Goal: Transaction & Acquisition: Purchase product/service

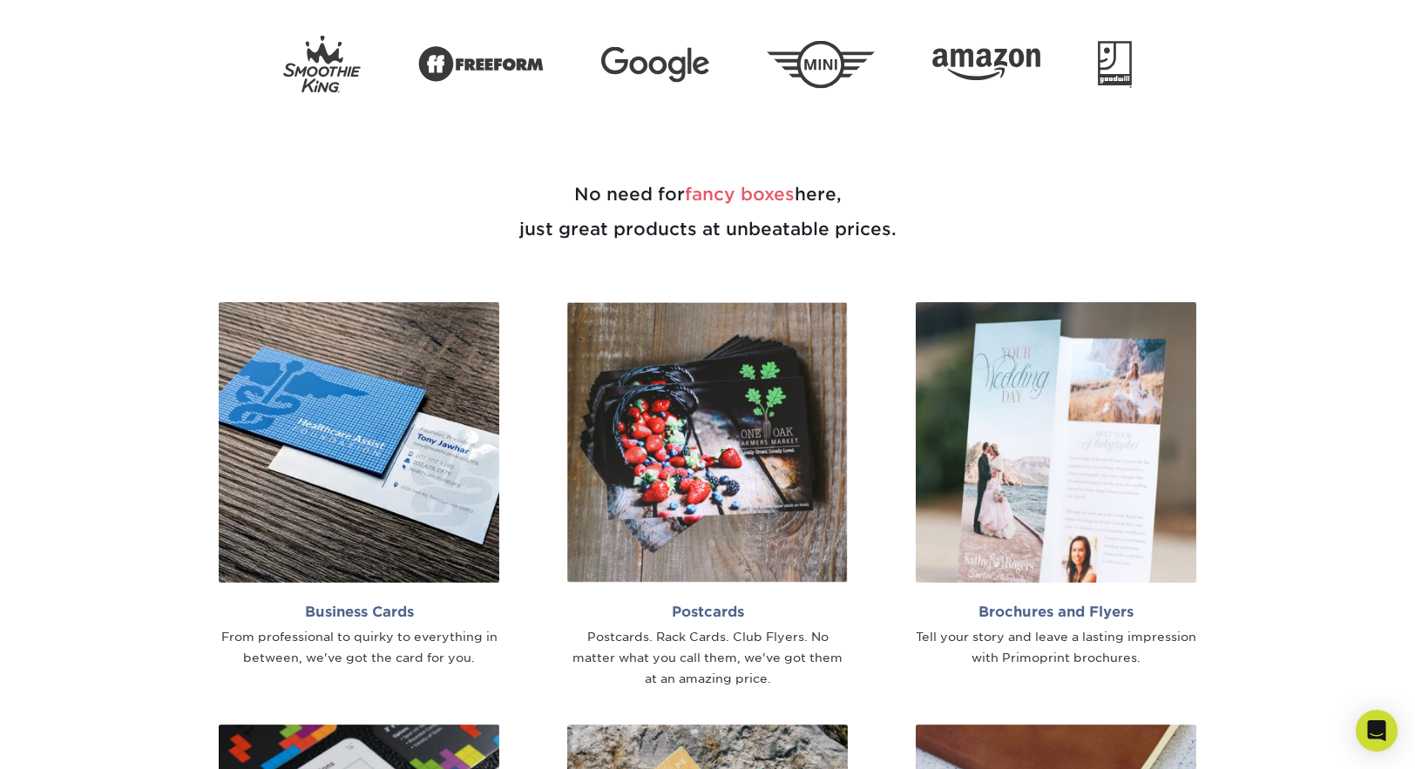
scroll to position [897, 0]
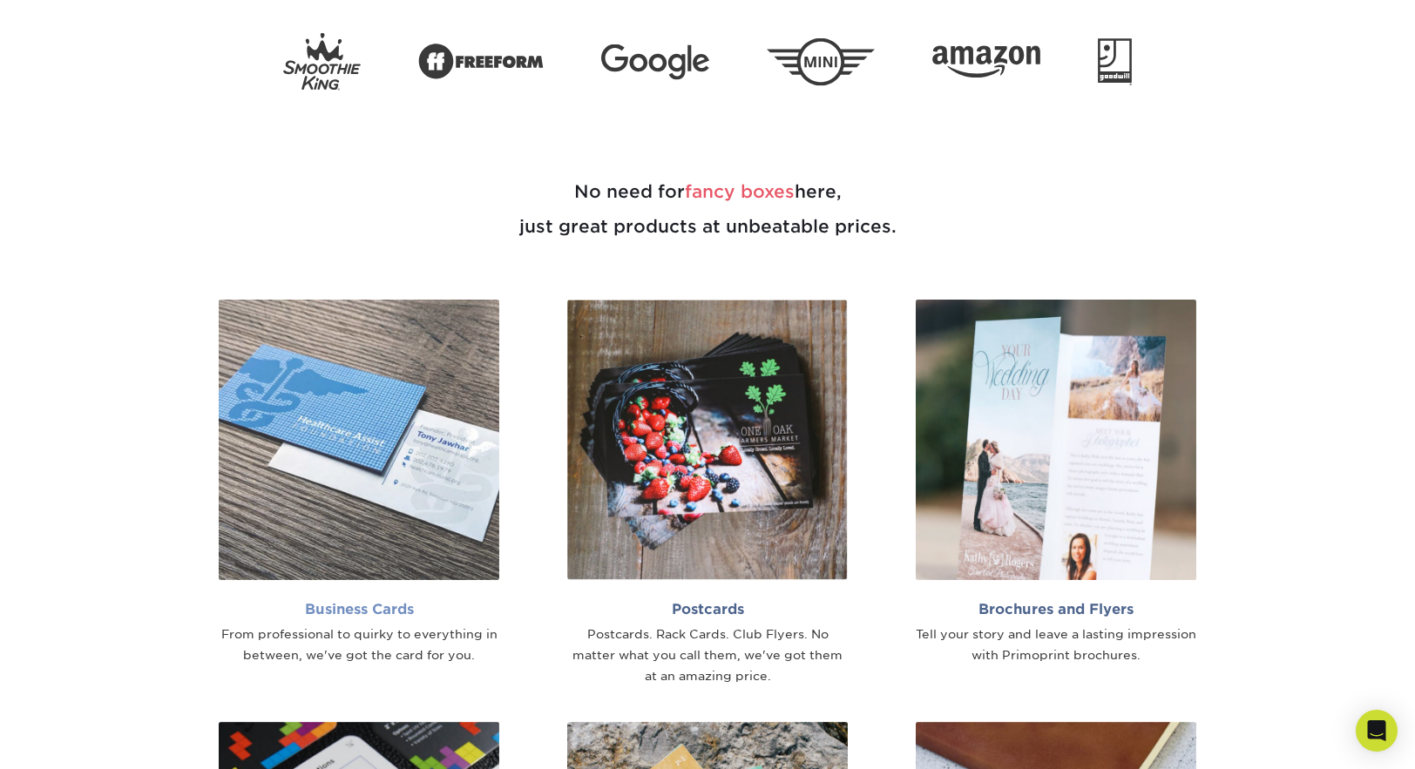
click at [374, 462] on img at bounding box center [359, 440] width 280 height 280
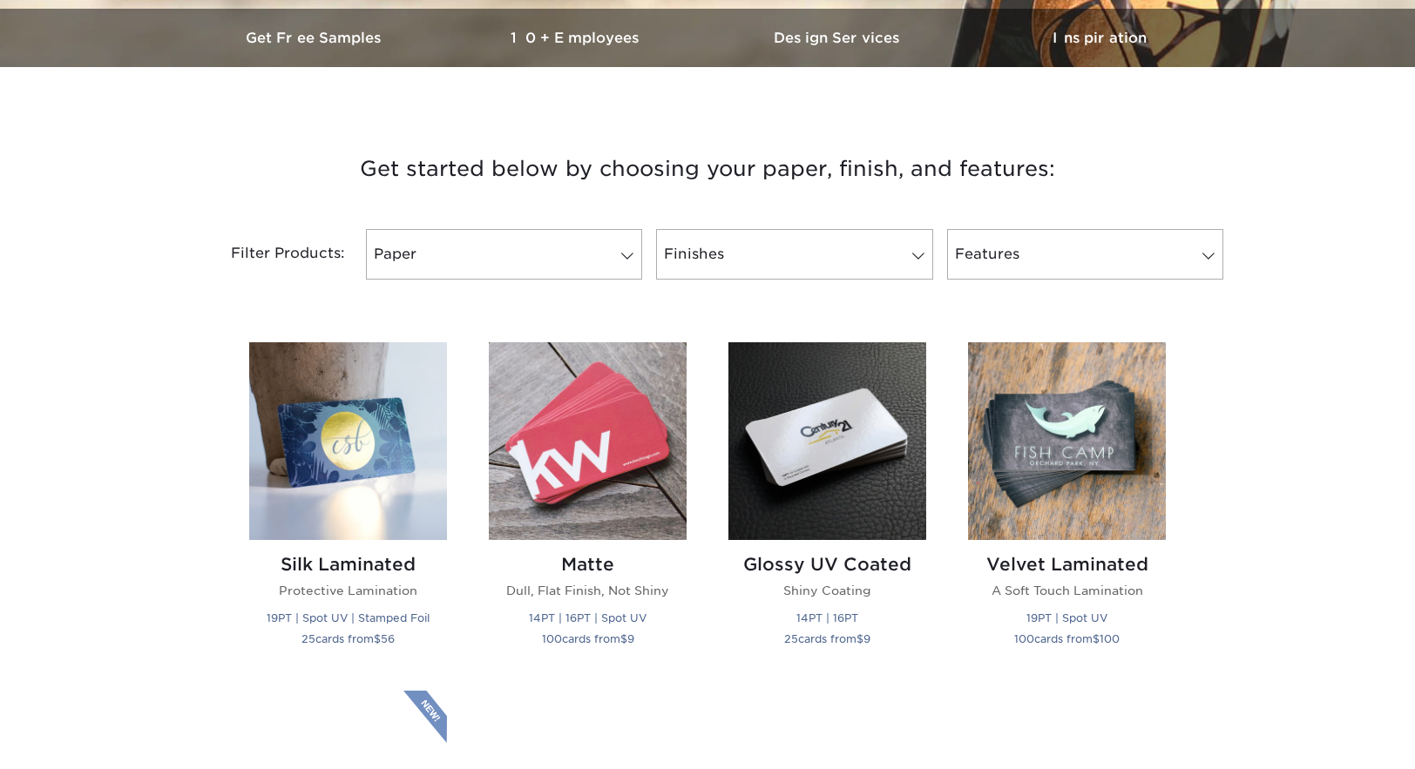
scroll to position [587, 0]
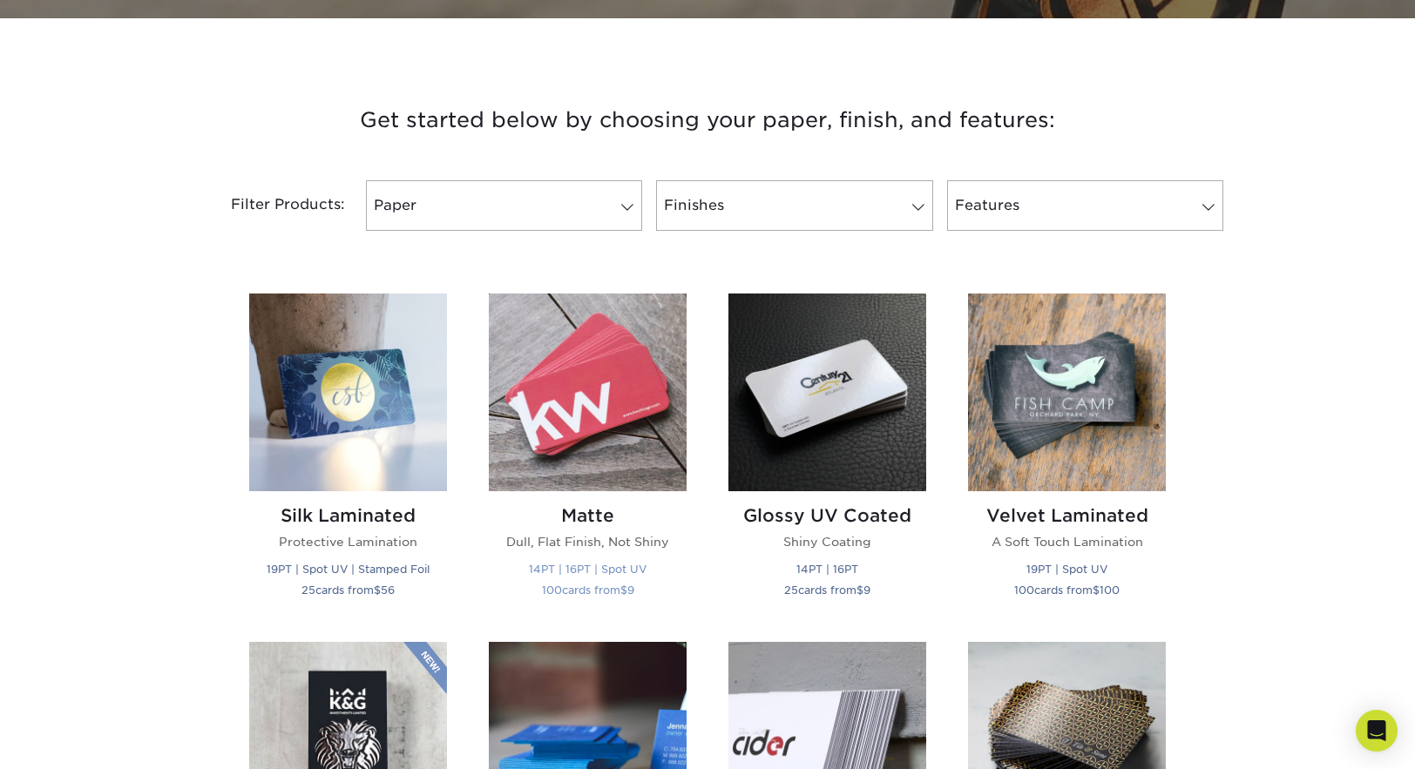
click at [586, 473] on img at bounding box center [588, 393] width 198 height 198
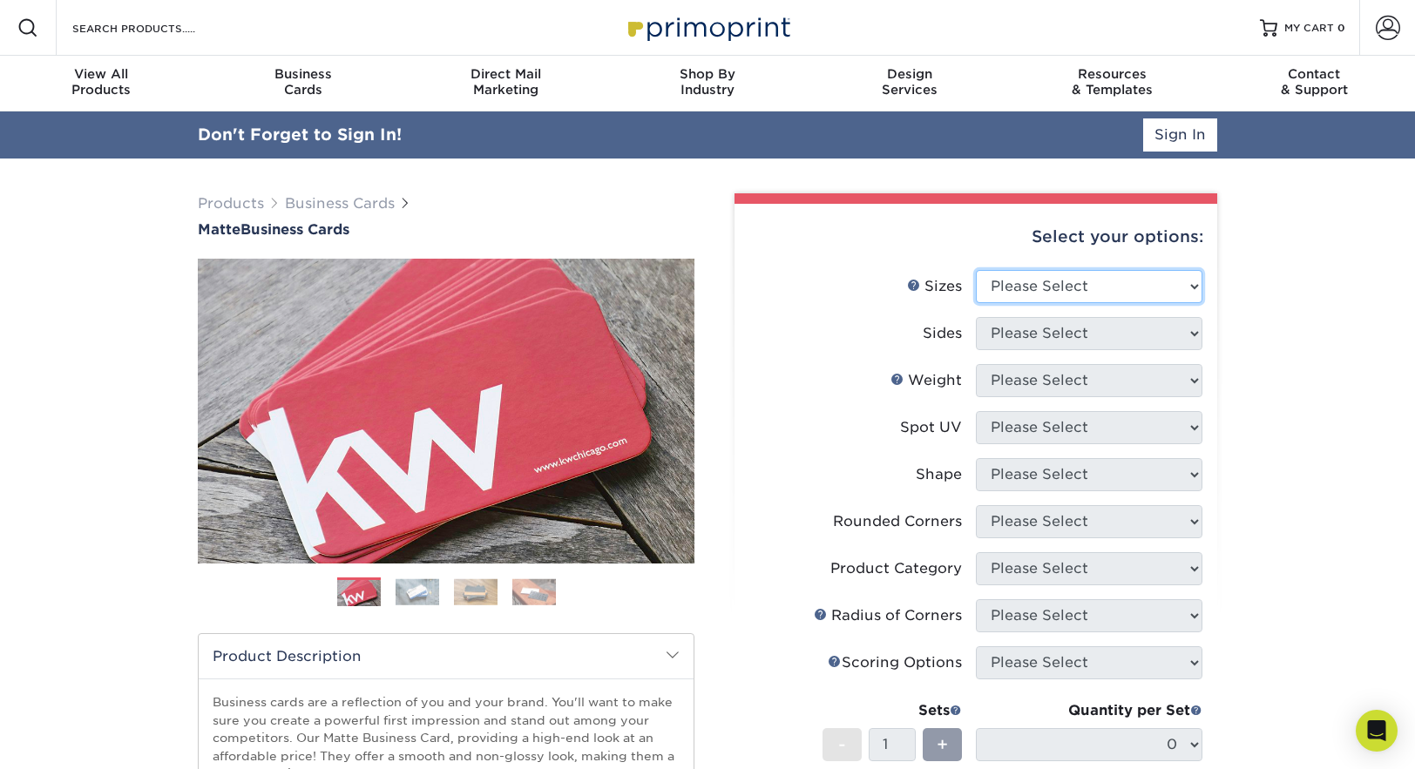
click at [1005, 290] on select "Please Select 1.5" x 3.5" - Mini 1.75" x 3.5" - Mini 2" x 2" - Square 2" x 3" -…" at bounding box center [1089, 286] width 226 height 33
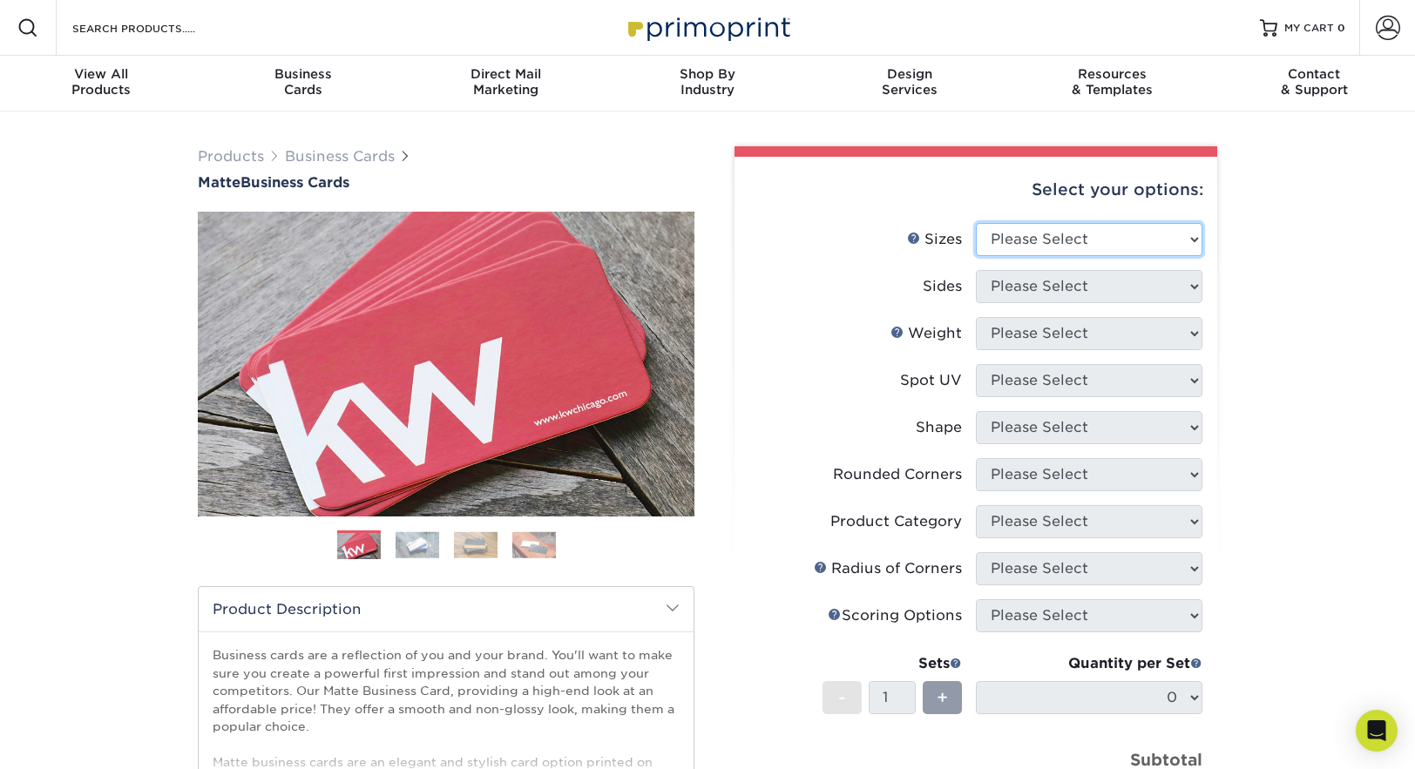
select select "2.00x3.50"
click at [976, 223] on select "Please Select 1.5" x 3.5" - Mini 1.75" x 3.5" - Mini 2" x 2" - Square 2" x 3" -…" at bounding box center [1089, 239] width 226 height 33
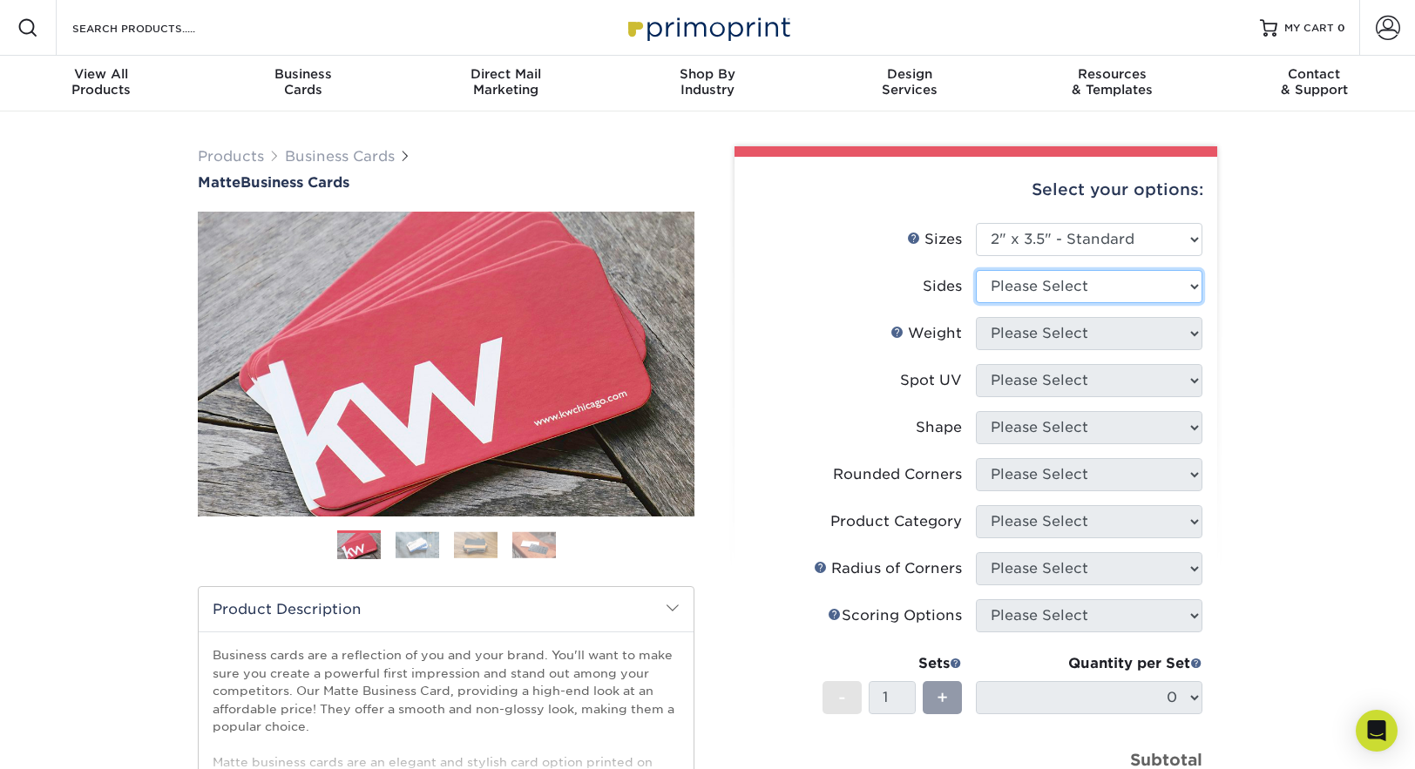
click at [1010, 301] on select "Please Select Print Both Sides Print Front Only" at bounding box center [1089, 286] width 226 height 33
select select "13abbda7-1d64-4f25-8bb2-c179b224825d"
click at [976, 270] on select "Please Select Print Both Sides Print Front Only" at bounding box center [1089, 286] width 226 height 33
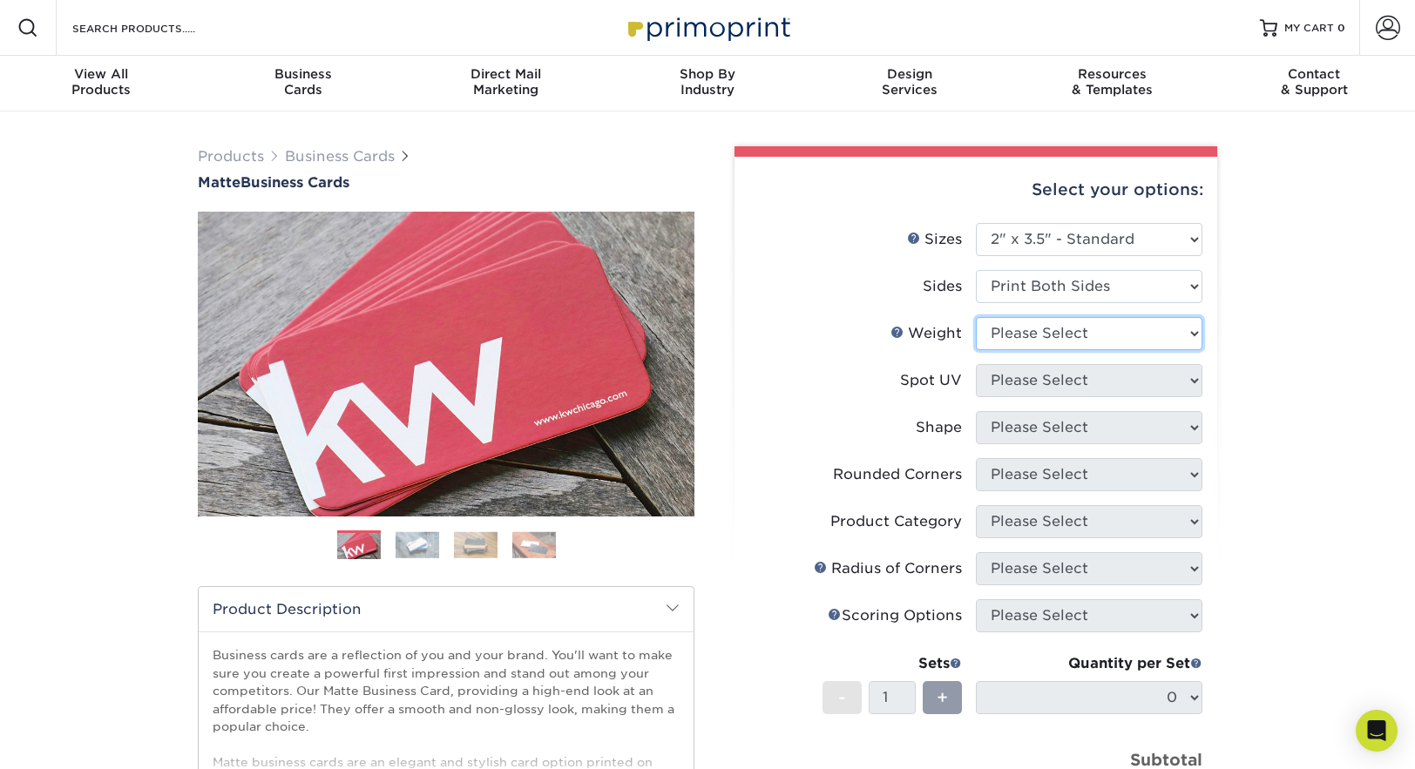
click at [1012, 338] on select "Please Select 16PT 14PT" at bounding box center [1089, 333] width 226 height 33
select select "16PT"
click at [976, 317] on select "Please Select 16PT 14PT" at bounding box center [1089, 333] width 226 height 33
click at [1014, 379] on select "Please Select No Spot UV Front and Back (Both Sides) Front Only Back Only" at bounding box center [1089, 380] width 226 height 33
select select "3"
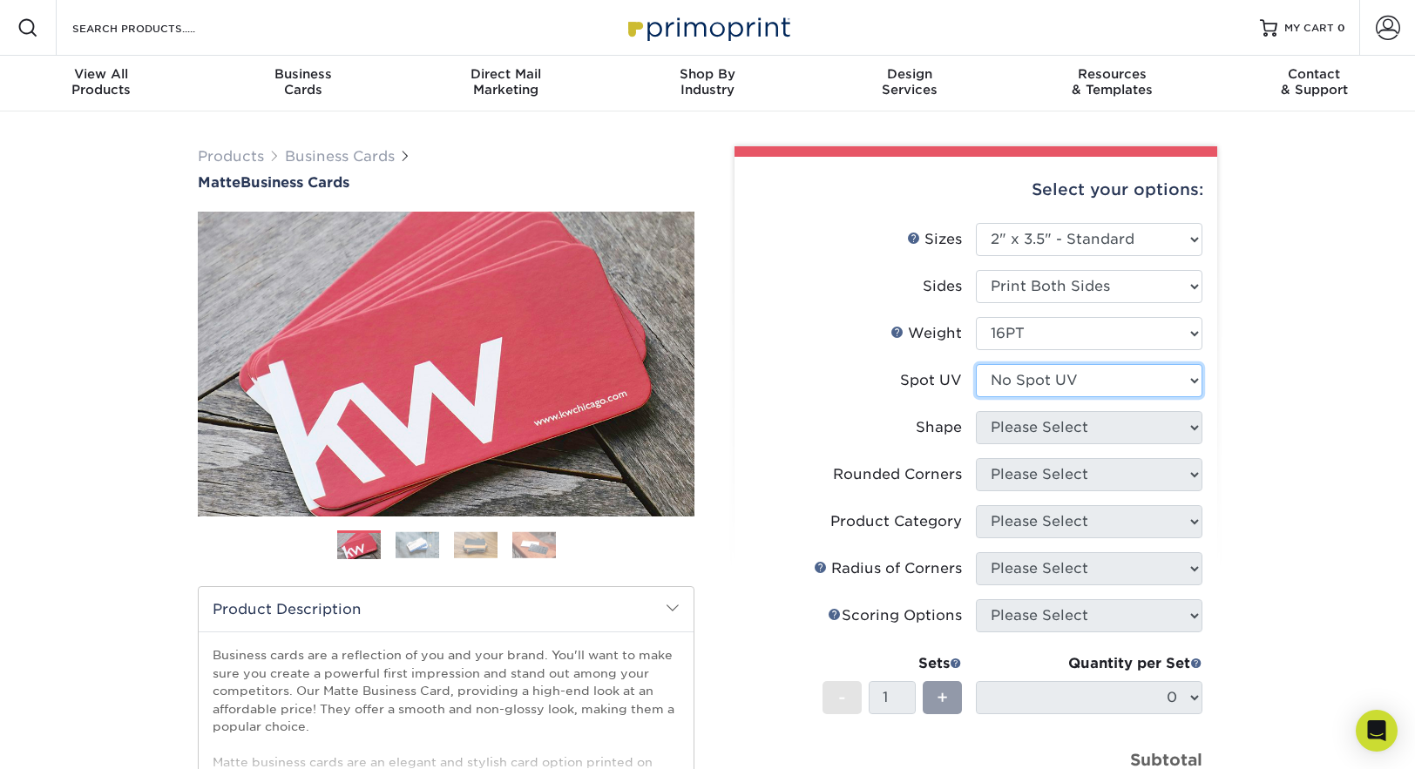
click at [976, 364] on select "Please Select No Spot UV Front and Back (Both Sides) Front Only Back Only" at bounding box center [1089, 380] width 226 height 33
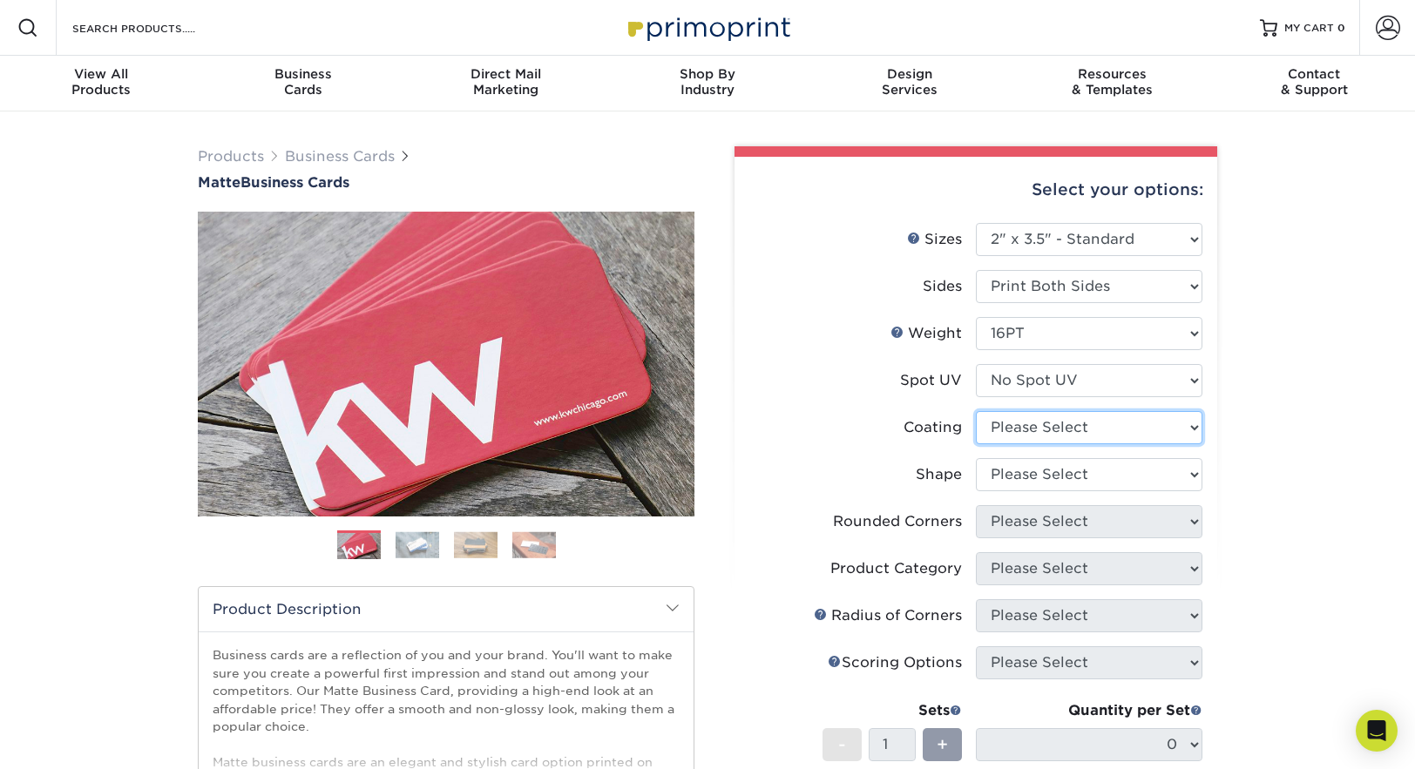
click at [1016, 429] on select at bounding box center [1089, 427] width 226 height 33
select select "121bb7b5-3b4d-429f-bd8d-bbf80e953313"
click at [976, 411] on select at bounding box center [1089, 427] width 226 height 33
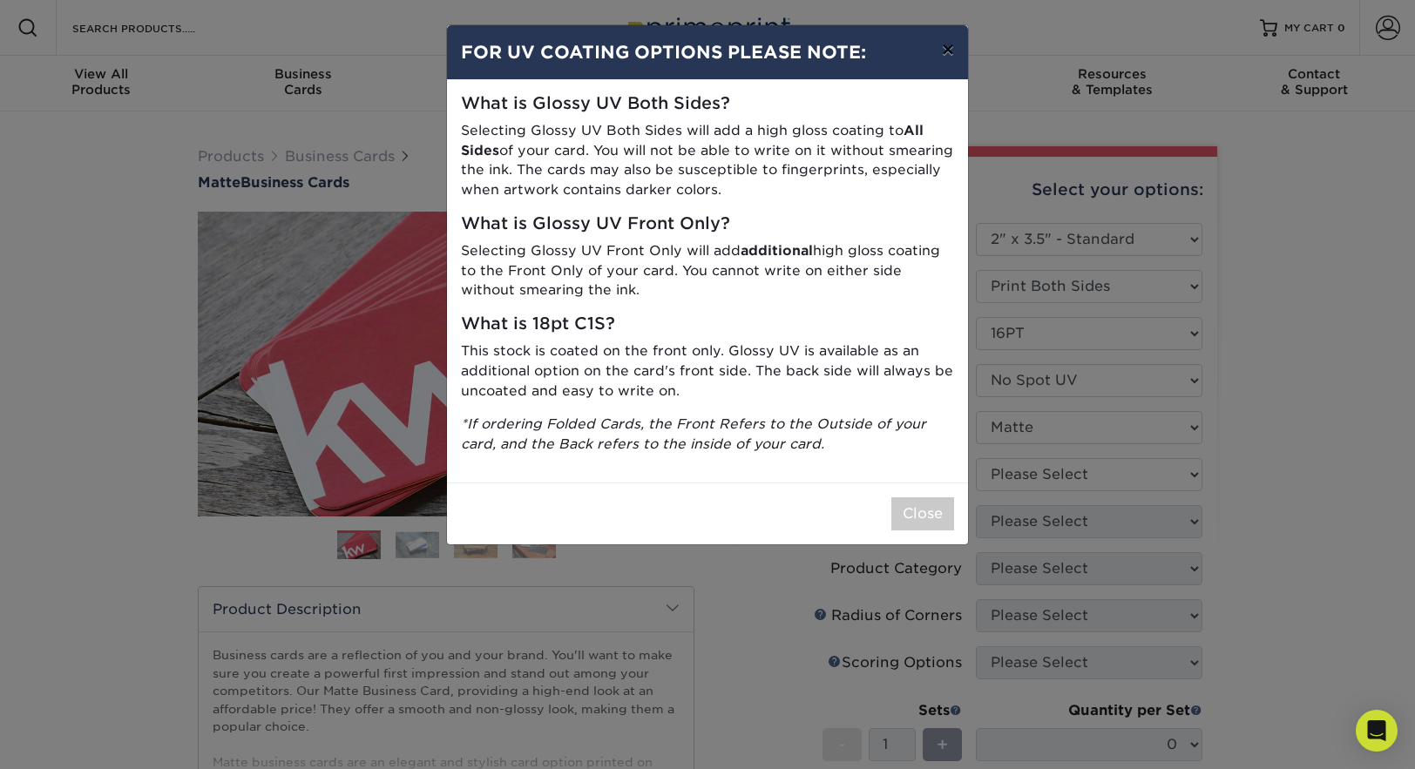
click at [948, 54] on button "×" at bounding box center [948, 49] width 40 height 49
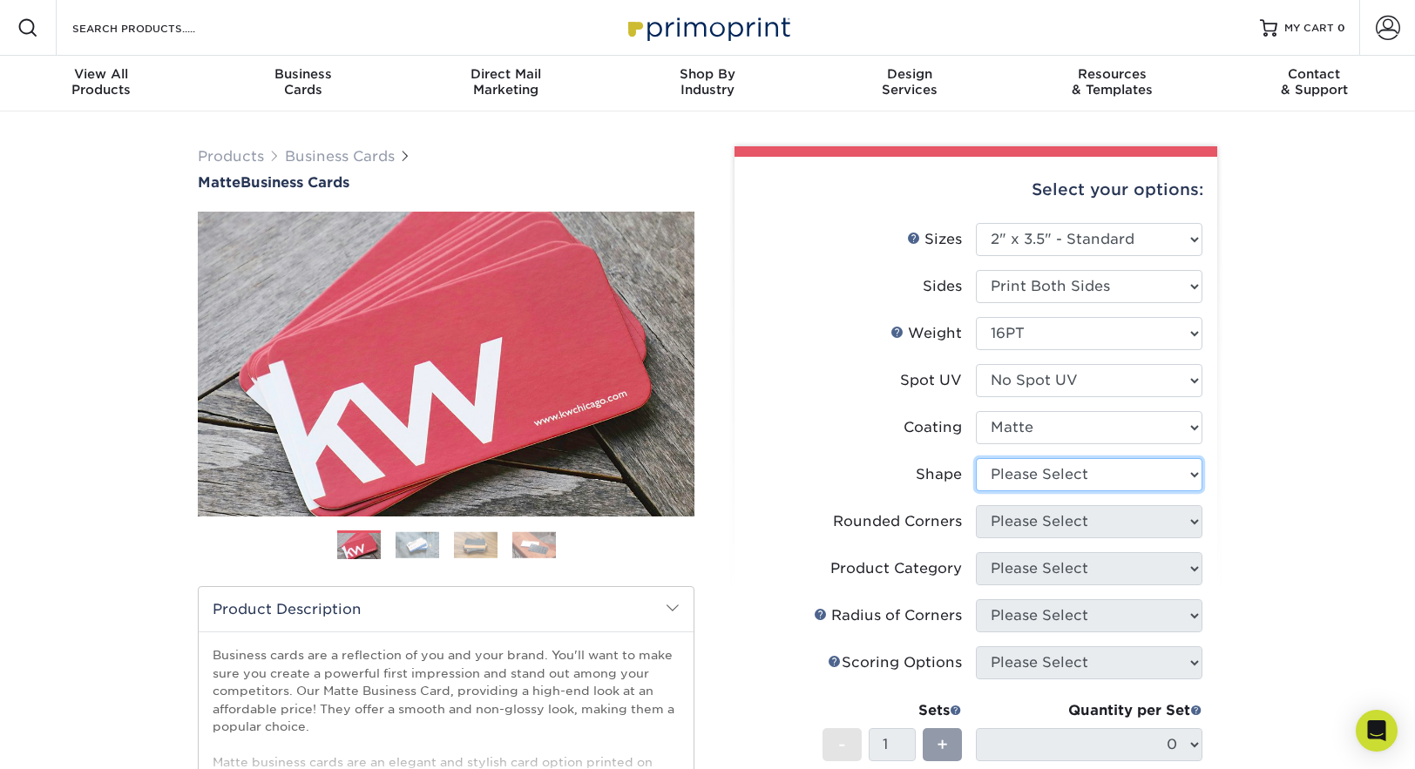
click at [1080, 479] on select "Please Select Standard Oval" at bounding box center [1089, 474] width 226 height 33
select select "standard"
click at [976, 458] on select "Please Select Standard Oval" at bounding box center [1089, 474] width 226 height 33
click at [1071, 515] on select "Please Select Yes - Round 2 Corners Yes - Round 4 Corners No" at bounding box center [1089, 521] width 226 height 33
select select "0"
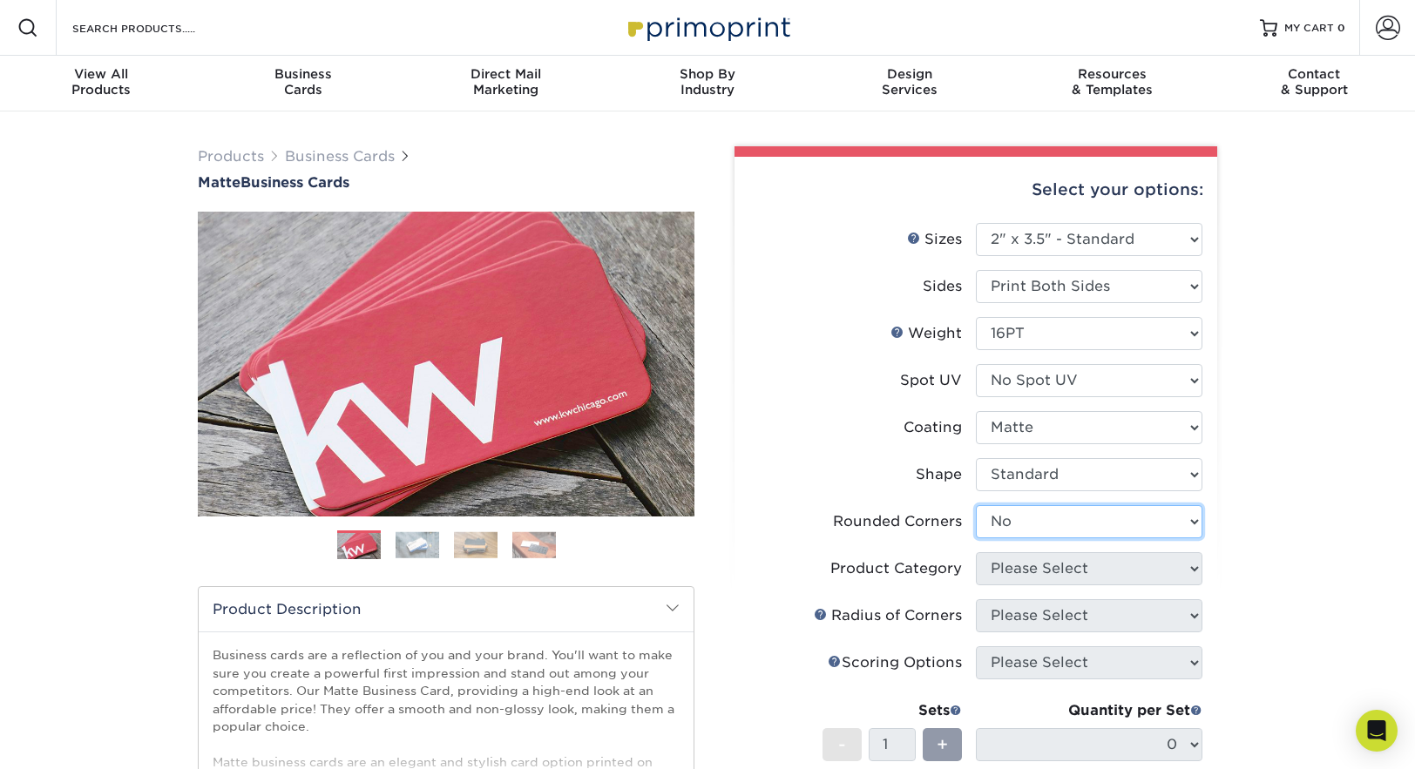
click at [976, 505] on select "Please Select Yes - Round 2 Corners Yes - Round 4 Corners No" at bounding box center [1089, 521] width 226 height 33
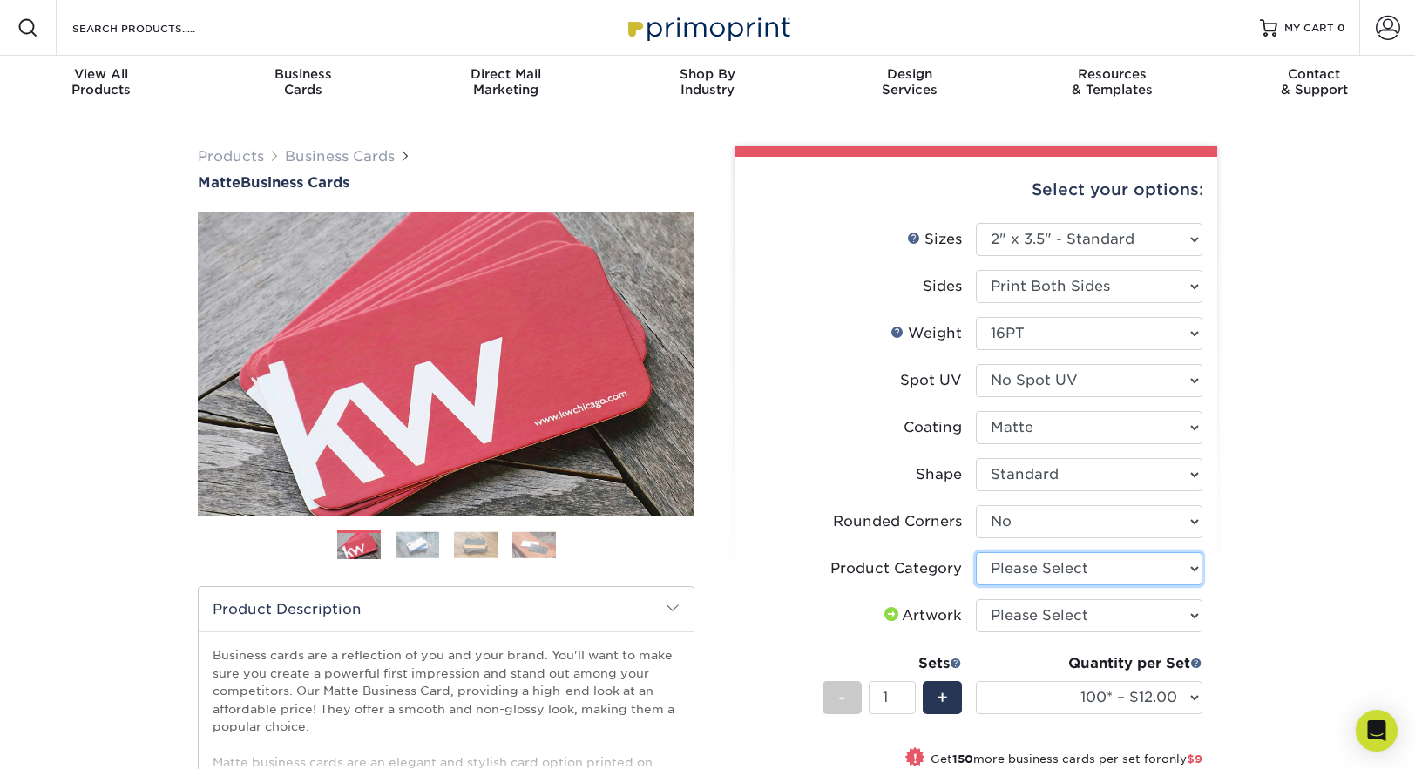
click at [1068, 565] on select "Please Select Business Cards" at bounding box center [1089, 568] width 226 height 33
select select "3b5148f1-0588-4f88-a218-97bcfdce65c1"
click at [976, 552] on select "Please Select Business Cards" at bounding box center [1089, 568] width 226 height 33
click at [1068, 622] on select "Please Select I will upload files I need a design - $100" at bounding box center [1089, 615] width 226 height 33
select select "upload"
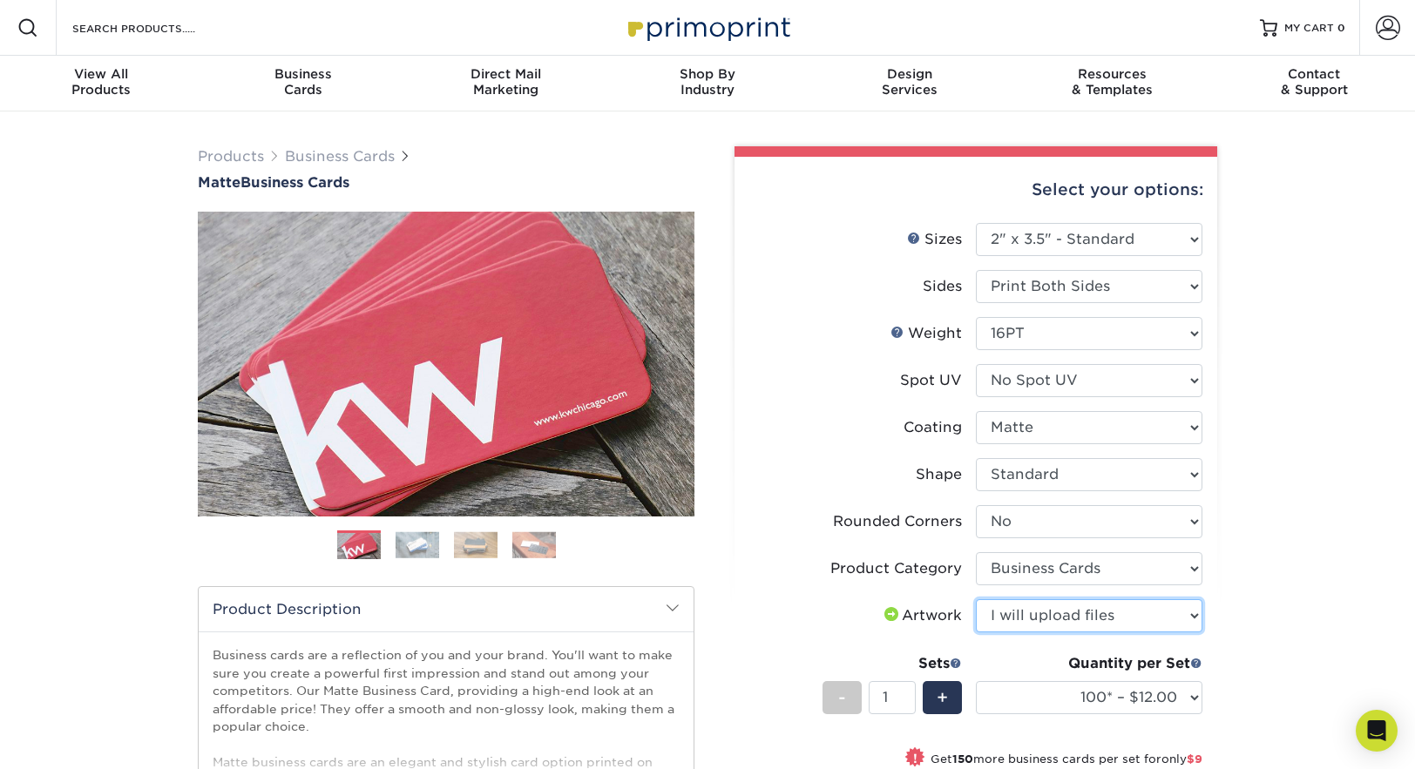
click at [976, 599] on select "Please Select I will upload files I need a design - $100" at bounding box center [1089, 615] width 226 height 33
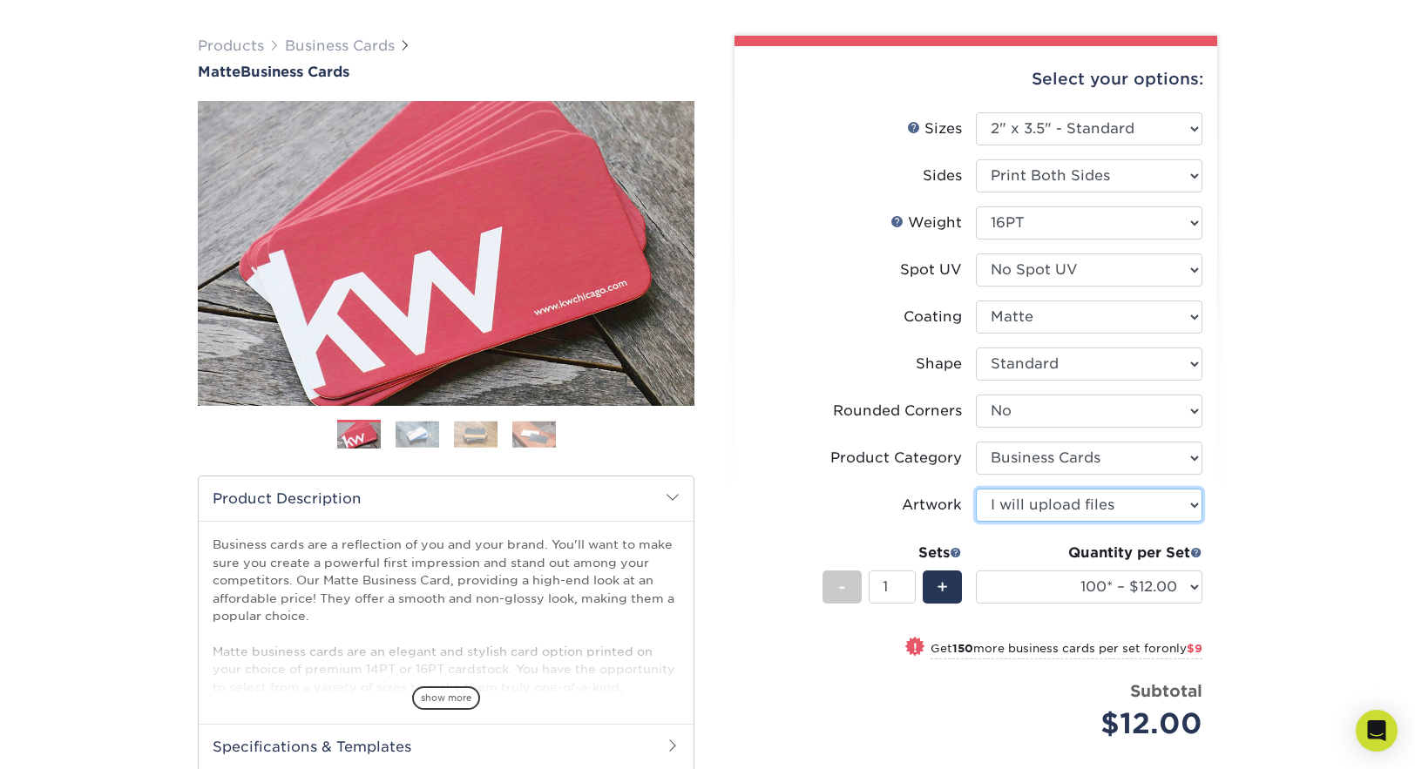
scroll to position [112, 0]
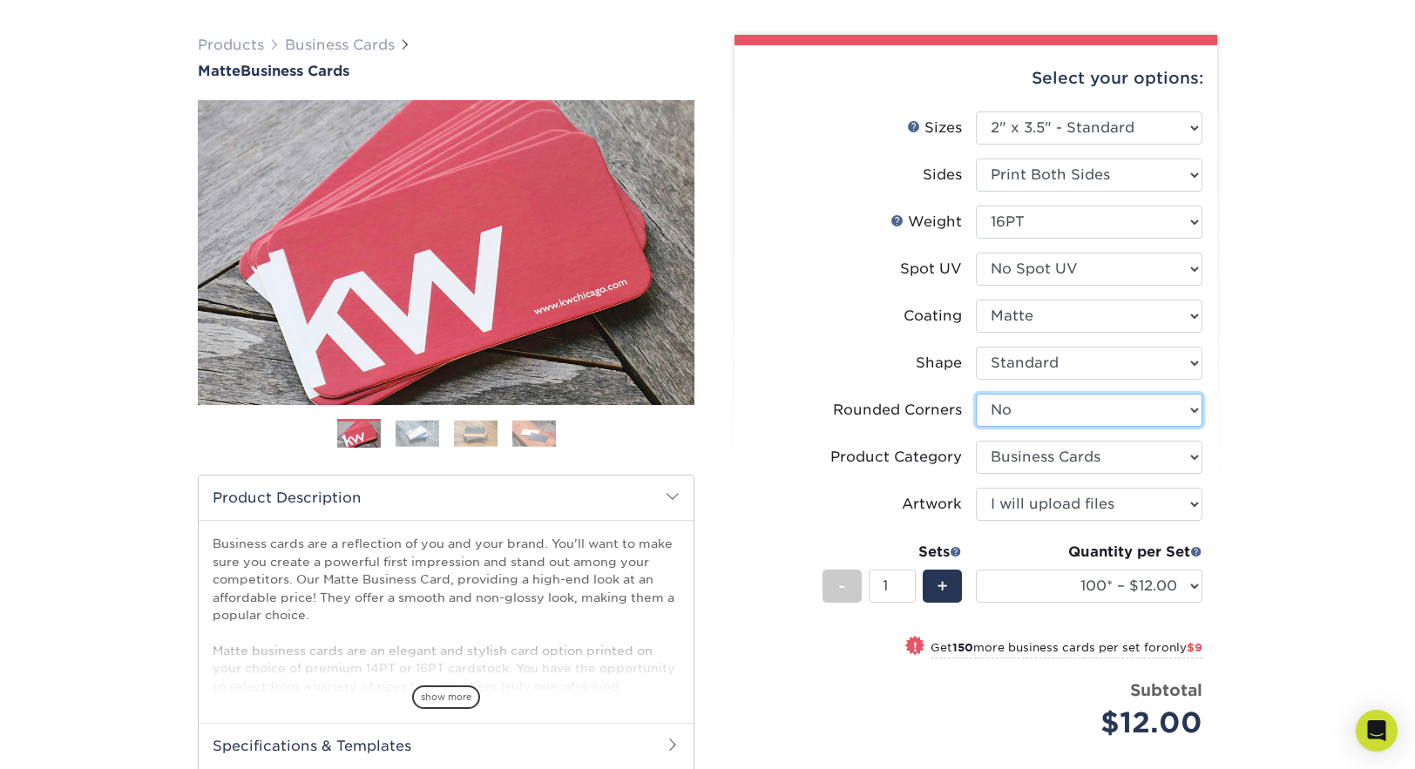
click at [1143, 413] on select "Please Select Yes - Round 2 Corners Yes - Round 4 Corners No" at bounding box center [1089, 410] width 226 height 33
select select "7672df9e-0e0a-464d-8e1f-920c575e4da3"
click at [976, 394] on select "Please Select Yes - Round 2 Corners Yes - Round 4 Corners No" at bounding box center [1089, 410] width 226 height 33
select select "-1"
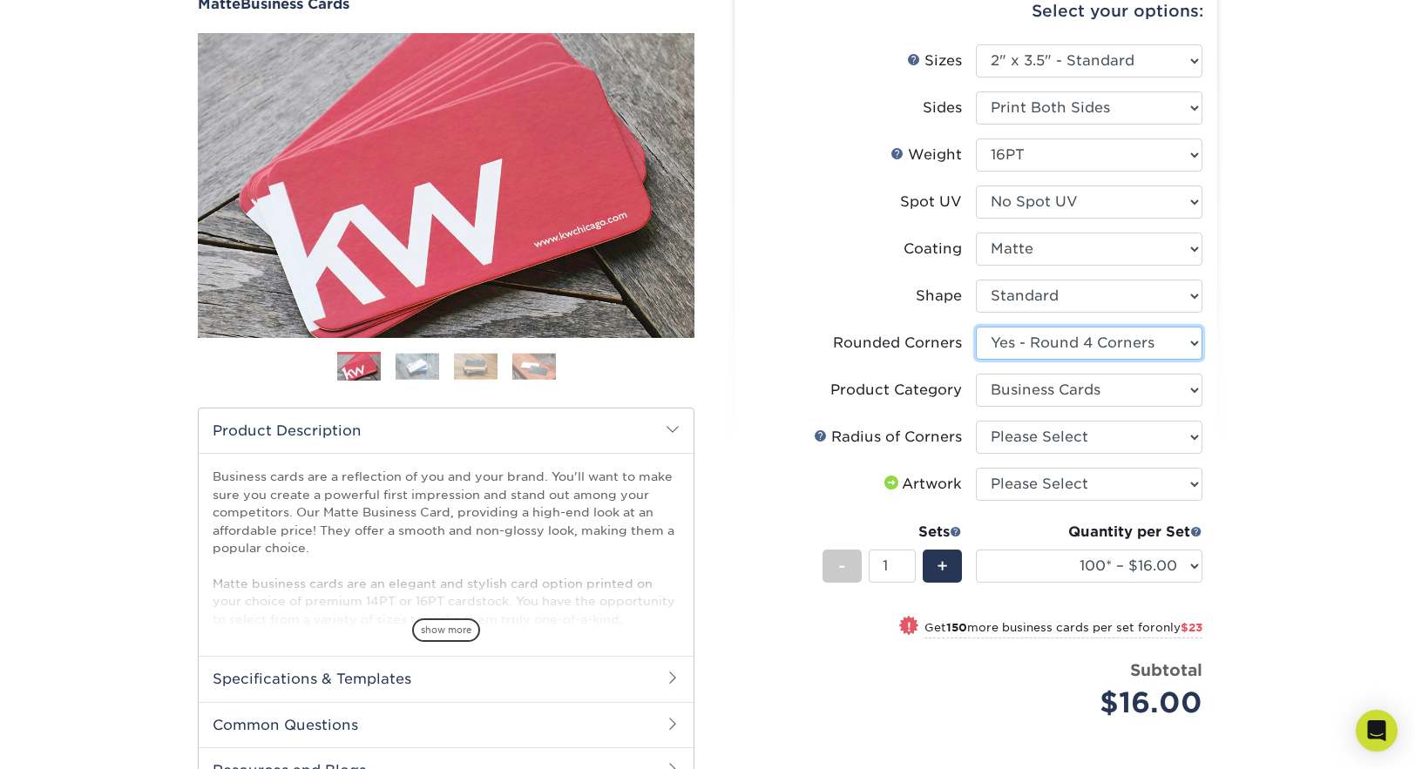
scroll to position [178, 0]
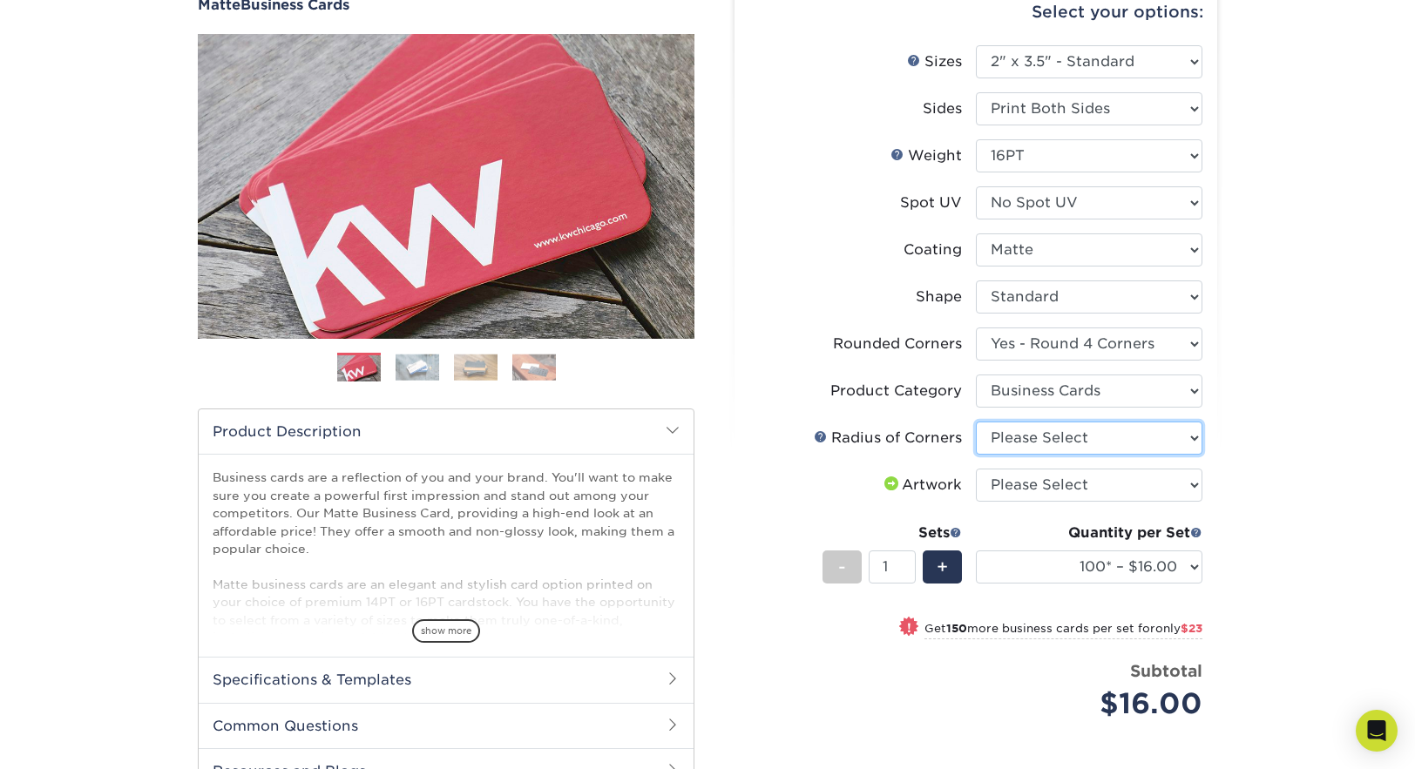
click at [1117, 443] on select "Please Select Rounded 1/8" Rounded 1/4"" at bounding box center [1089, 438] width 226 height 33
select select "589680c7-ee9a-431b-9d12-d7aeb1386a97"
click at [976, 422] on select "Please Select Rounded 1/8" Rounded 1/4"" at bounding box center [1089, 438] width 226 height 33
click at [1103, 478] on select "Please Select I will upload files I need a design - $100" at bounding box center [1089, 485] width 226 height 33
select select "upload"
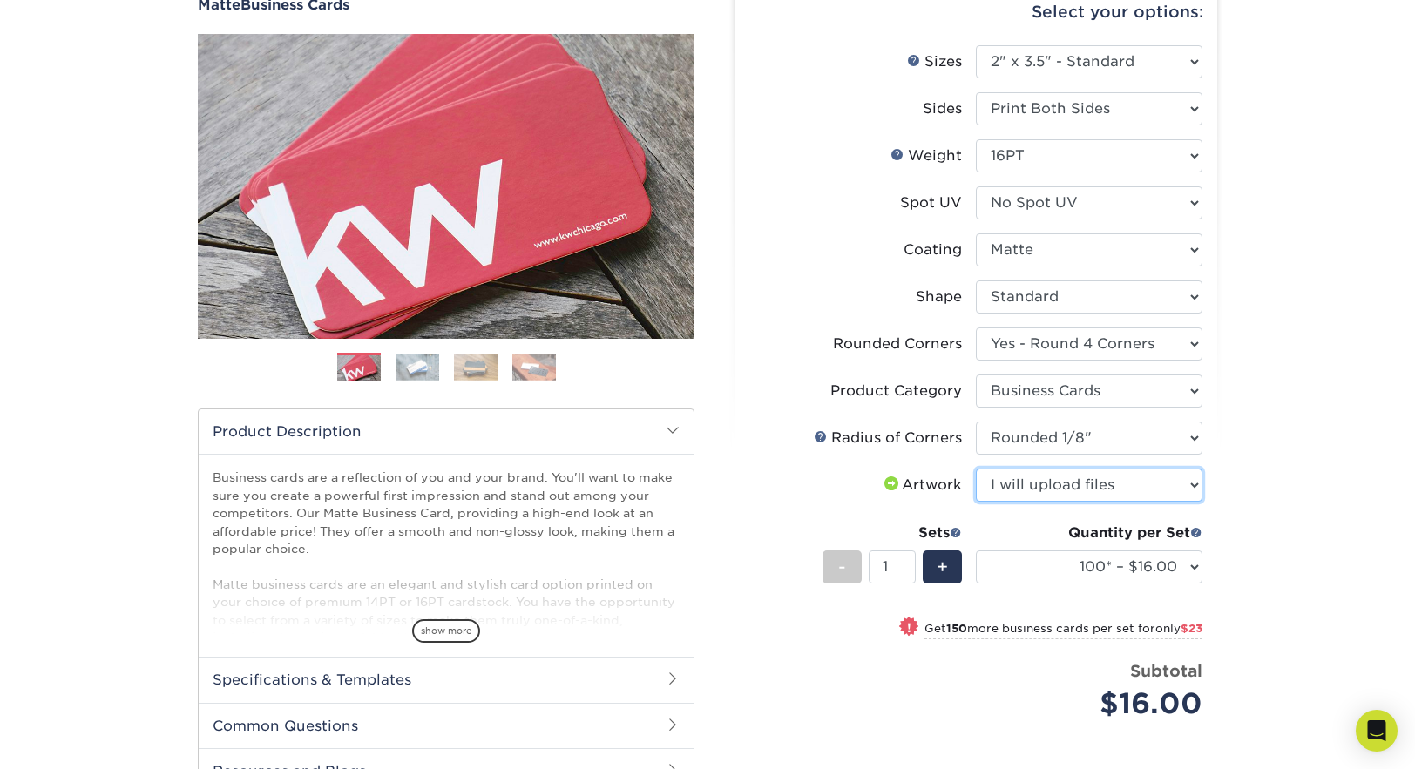
click at [976, 469] on select "Please Select I will upload files I need a design - $100" at bounding box center [1089, 485] width 226 height 33
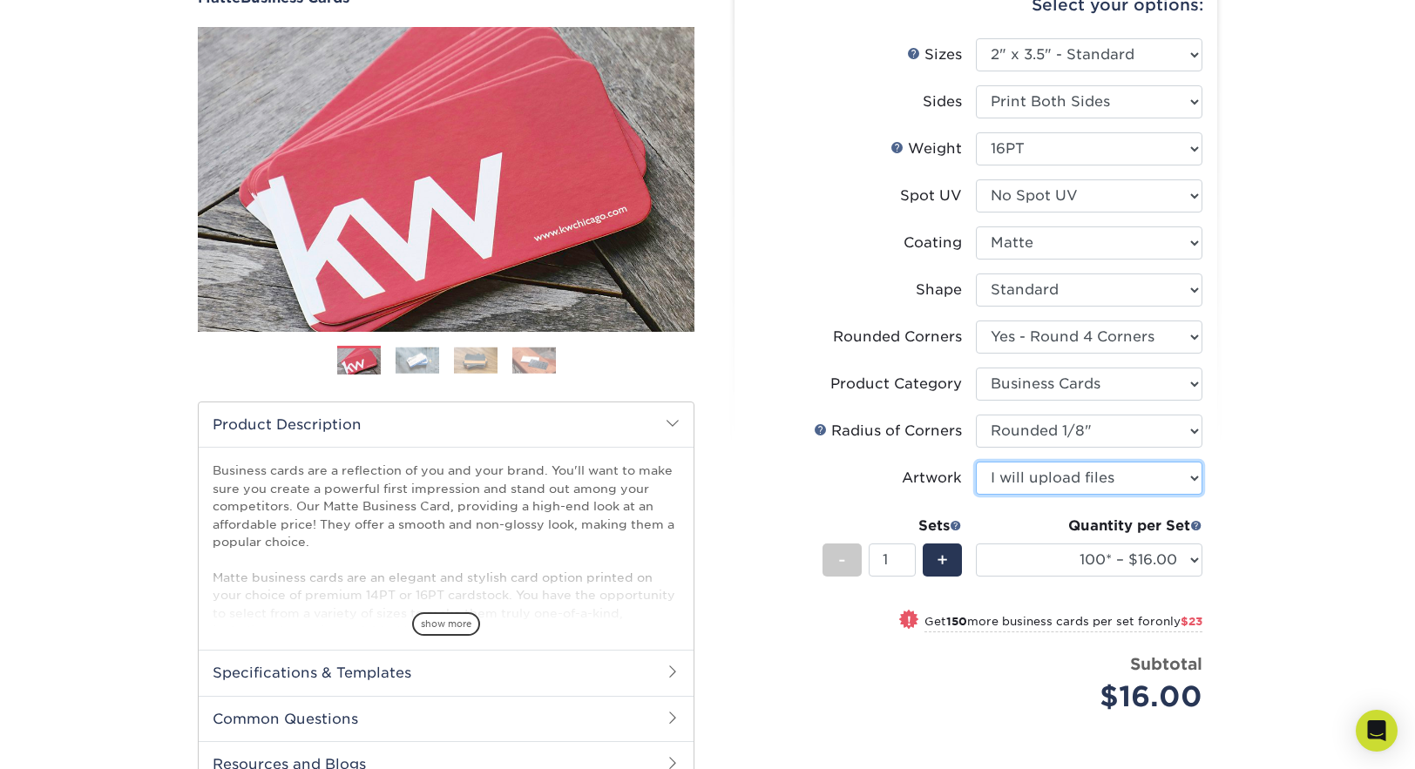
scroll to position [193, 0]
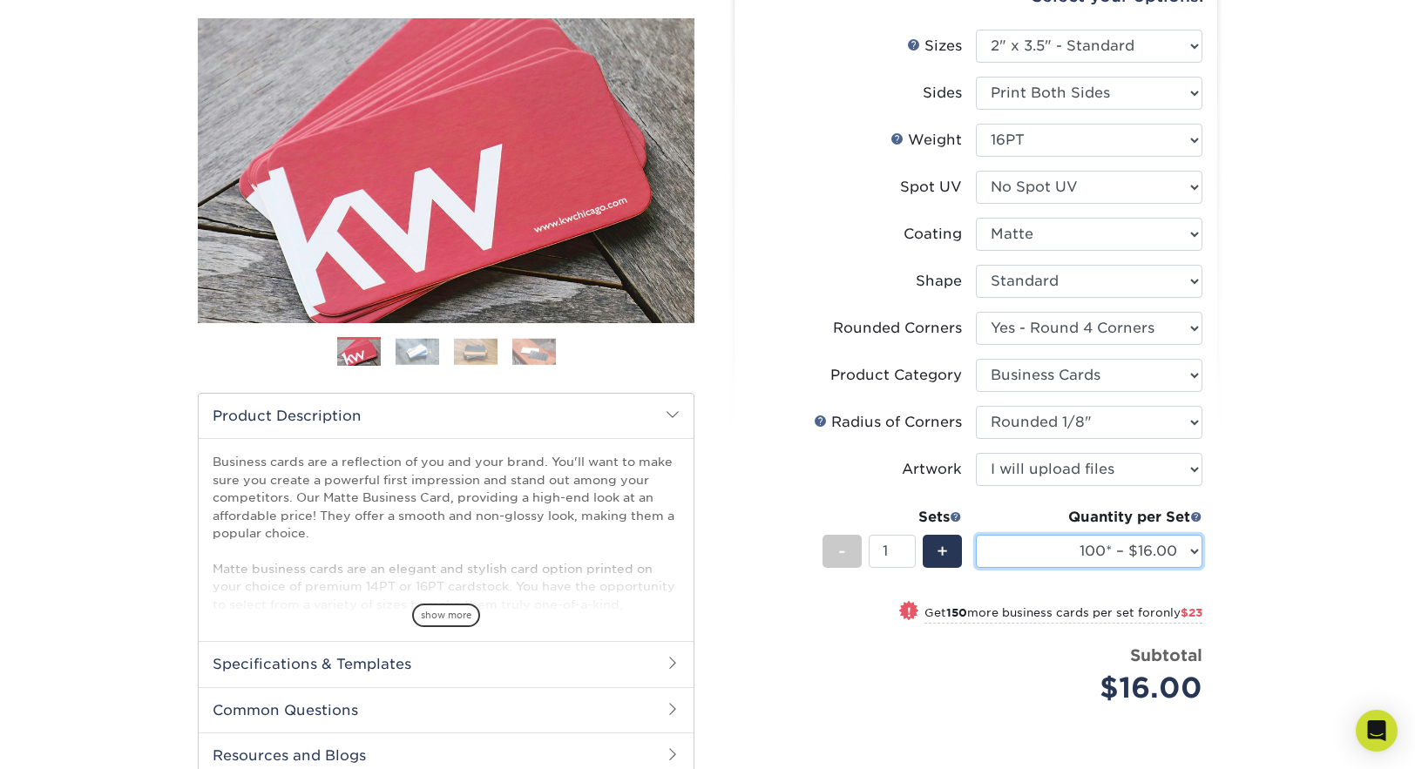
click at [1069, 541] on select "100* – $16.00 250* – $39.00 500 – $77.00 1000 – $94.00 2500 – $173.00 5000 – $2…" at bounding box center [1089, 551] width 226 height 33
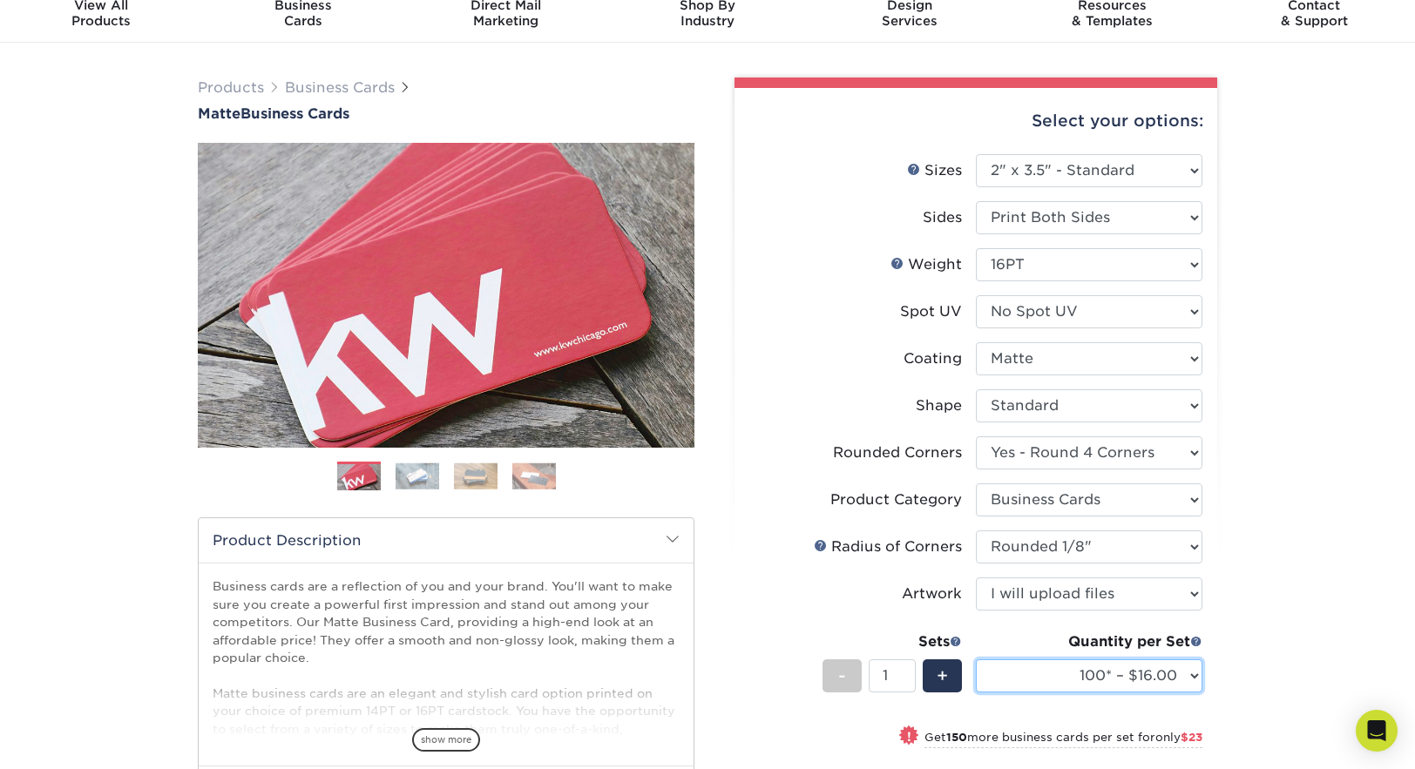
scroll to position [0, 0]
